Goal: Transaction & Acquisition: Download file/media

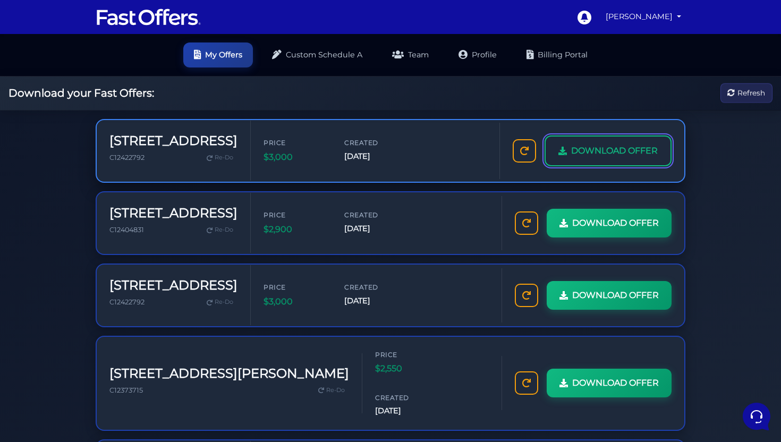
click at [582, 153] on span "DOWNLOAD OFFER" at bounding box center [614, 151] width 87 height 14
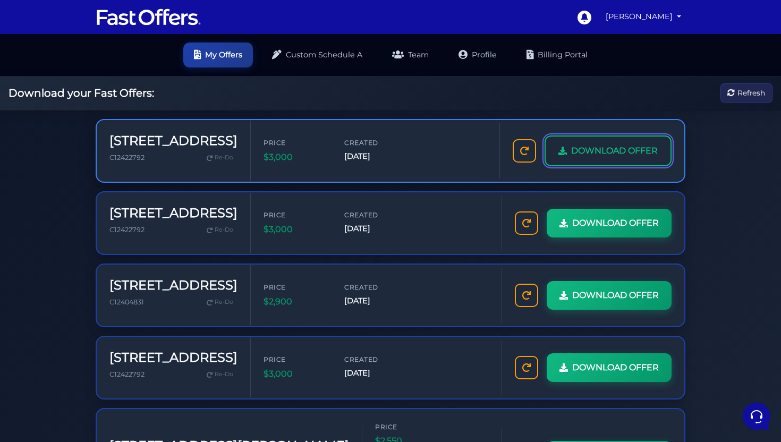
click at [610, 154] on span "DOWNLOAD OFFER" at bounding box center [614, 151] width 87 height 14
